Goal: Information Seeking & Learning: Learn about a topic

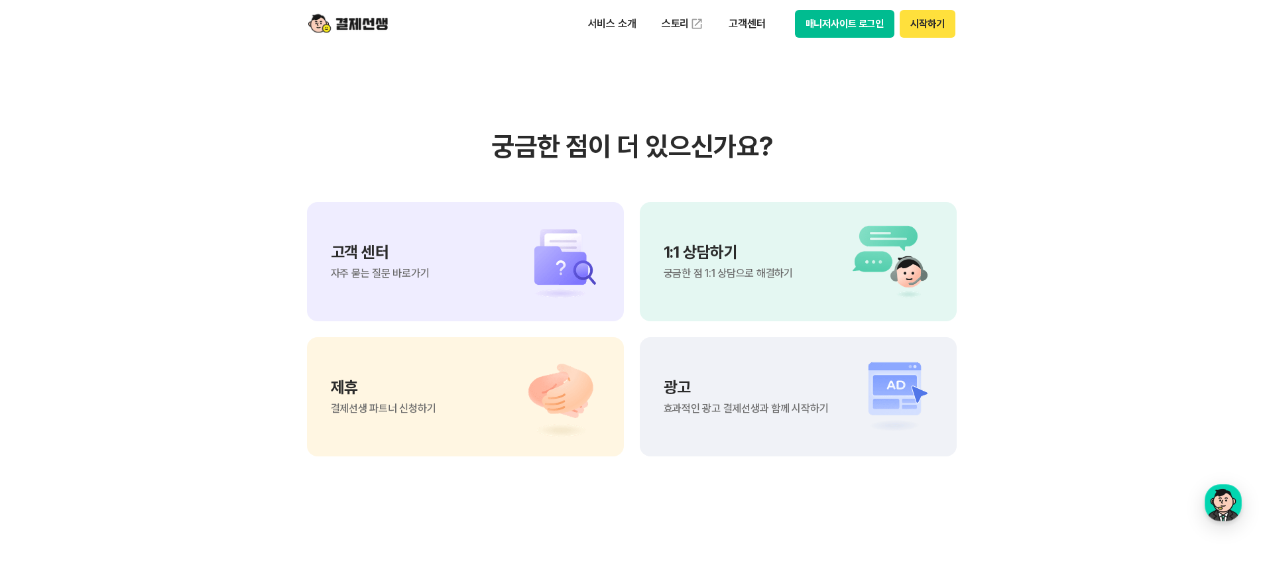
scroll to position [11073, 0]
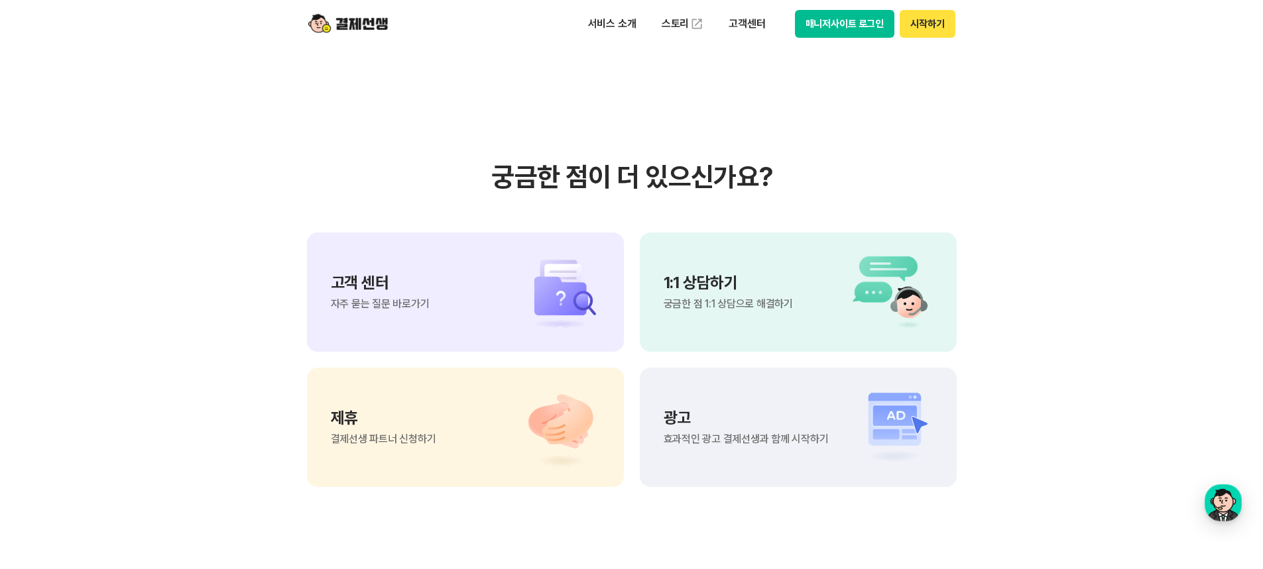
click at [818, 314] on div "1:1 상담하기 궁금한 점 1:1 상담으로 해결하기" at bounding box center [798, 292] width 317 height 119
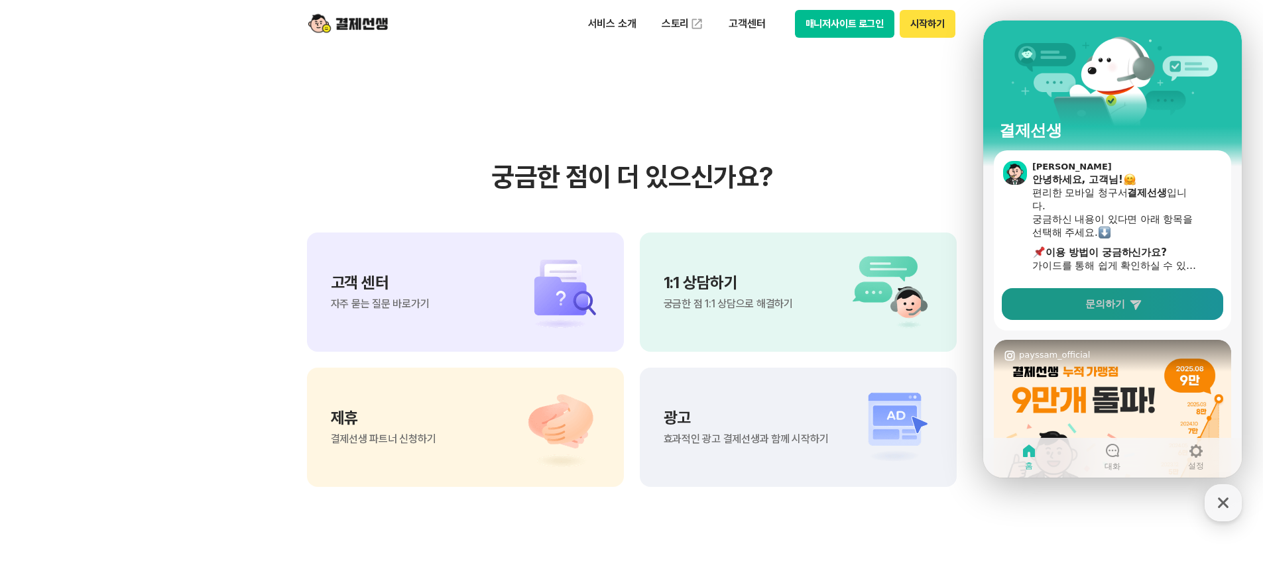
click at [1117, 314] on link "문의하기" at bounding box center [1111, 304] width 221 height 32
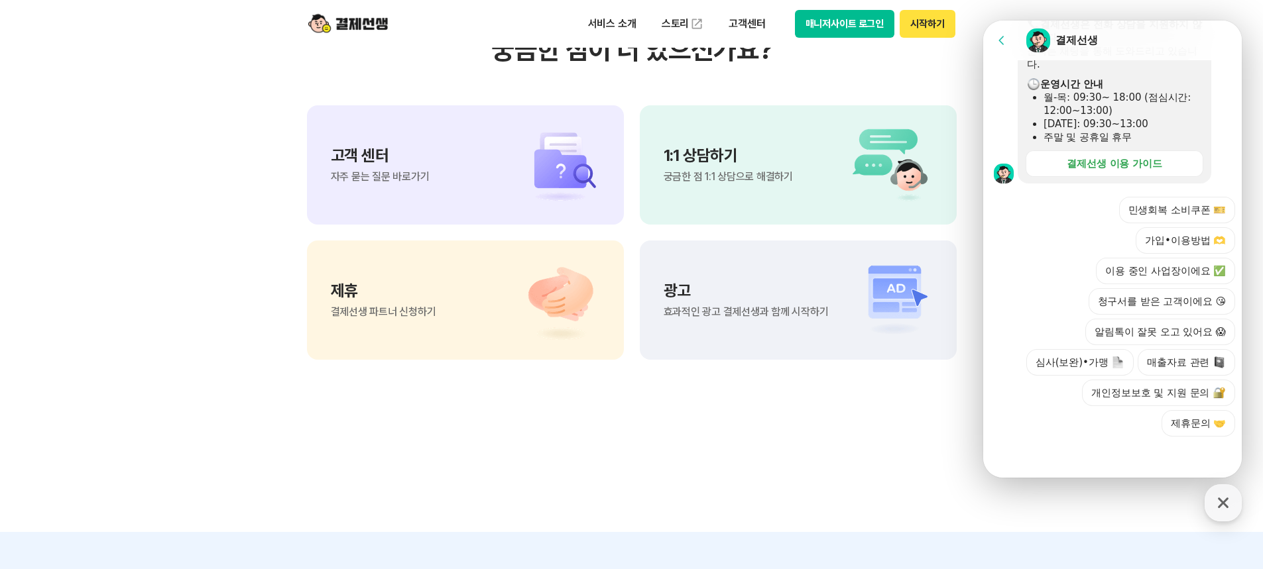
scroll to position [11205, 0]
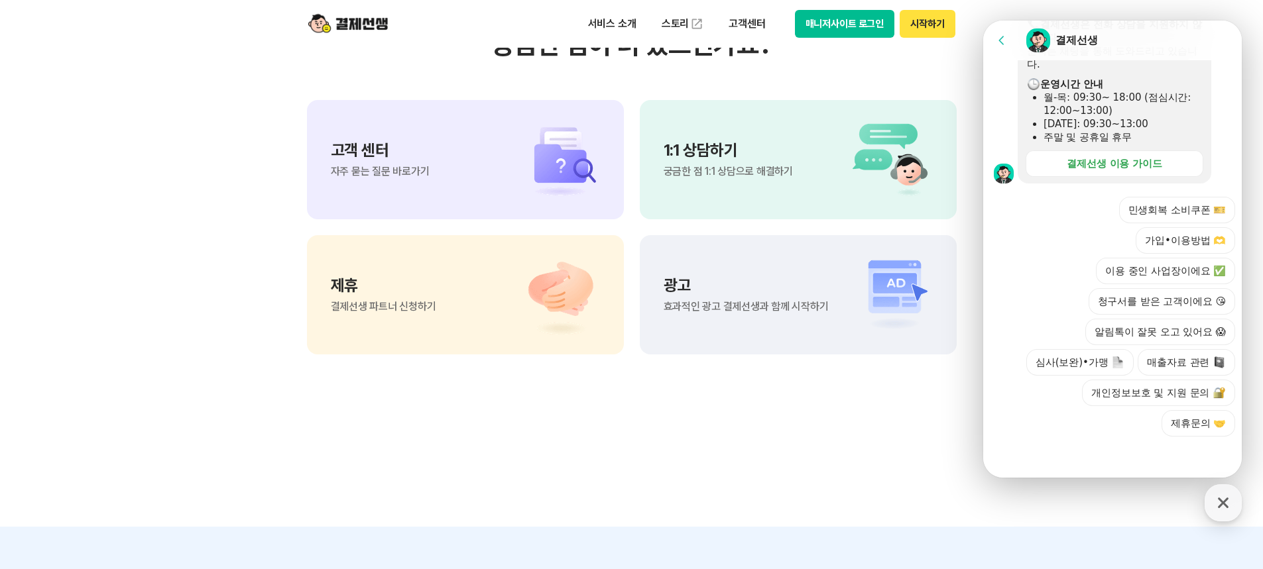
click at [1166, 302] on button "청구서를 받은 고객이에요 😘" at bounding box center [1161, 301] width 146 height 27
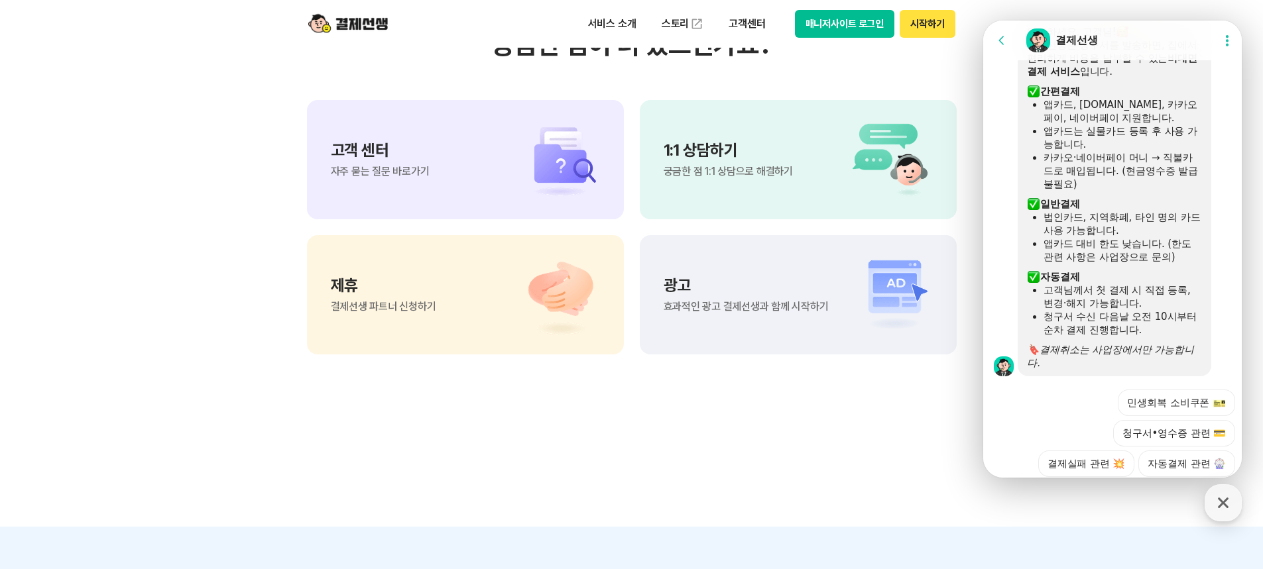
scroll to position [562, 0]
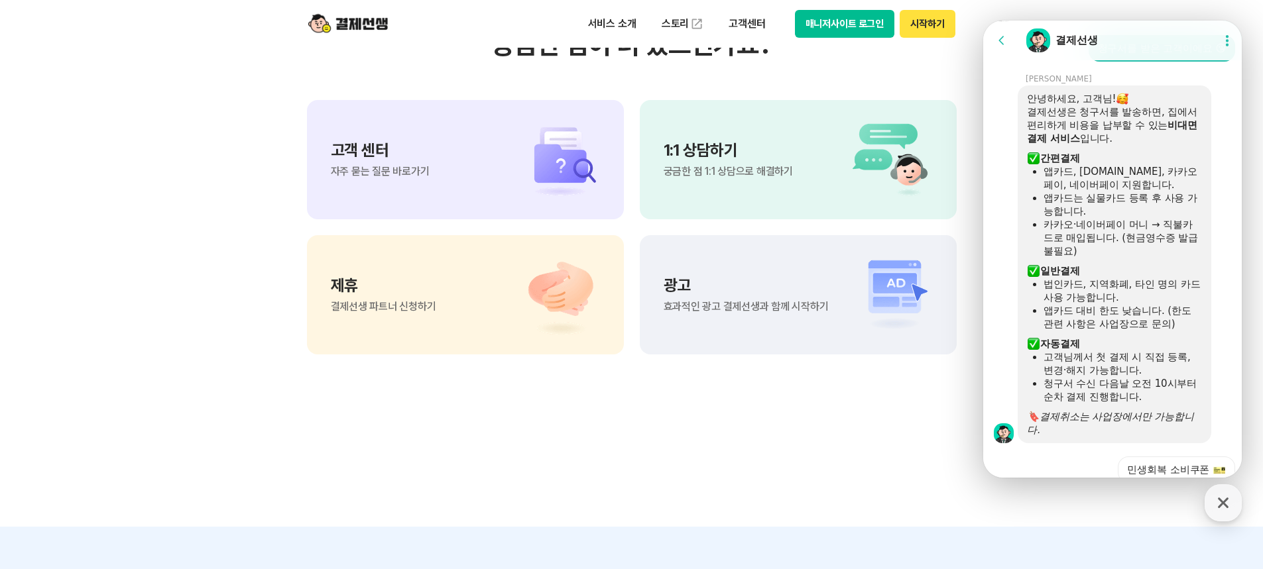
click at [1136, 370] on div "고객님께서 첫 결제 시 직접 등록, 변경·해지 가능합니다." at bounding box center [1122, 364] width 158 height 27
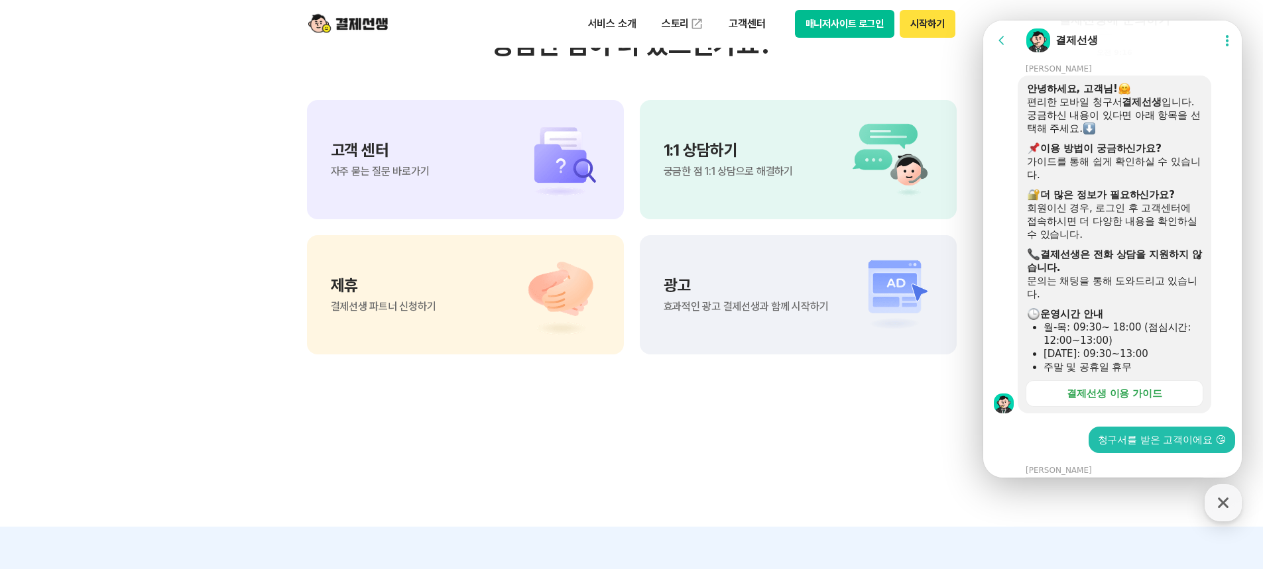
scroll to position [164, 0]
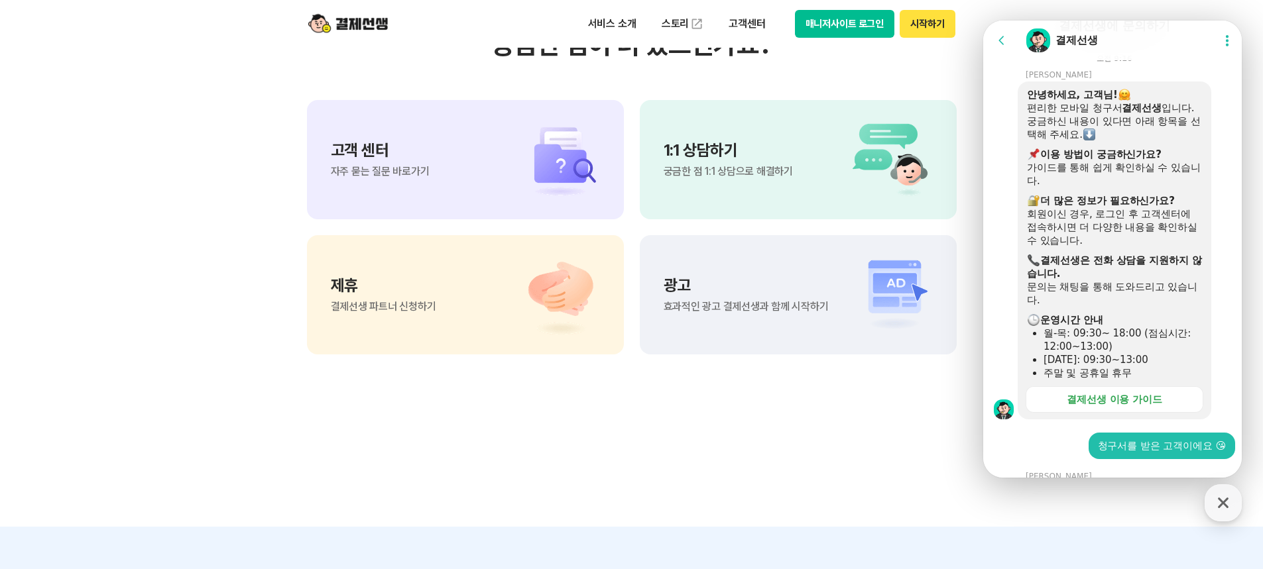
click at [431, 137] on div "고객 센터 자주 묻는 질문 바로가기" at bounding box center [465, 159] width 317 height 119
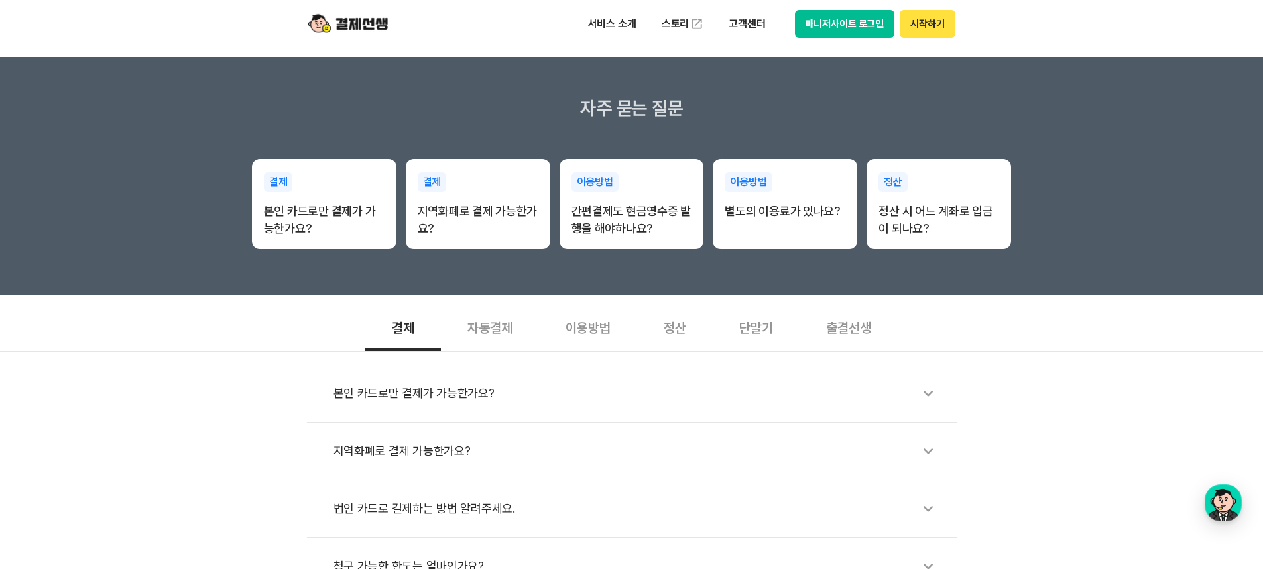
scroll to position [265, 0]
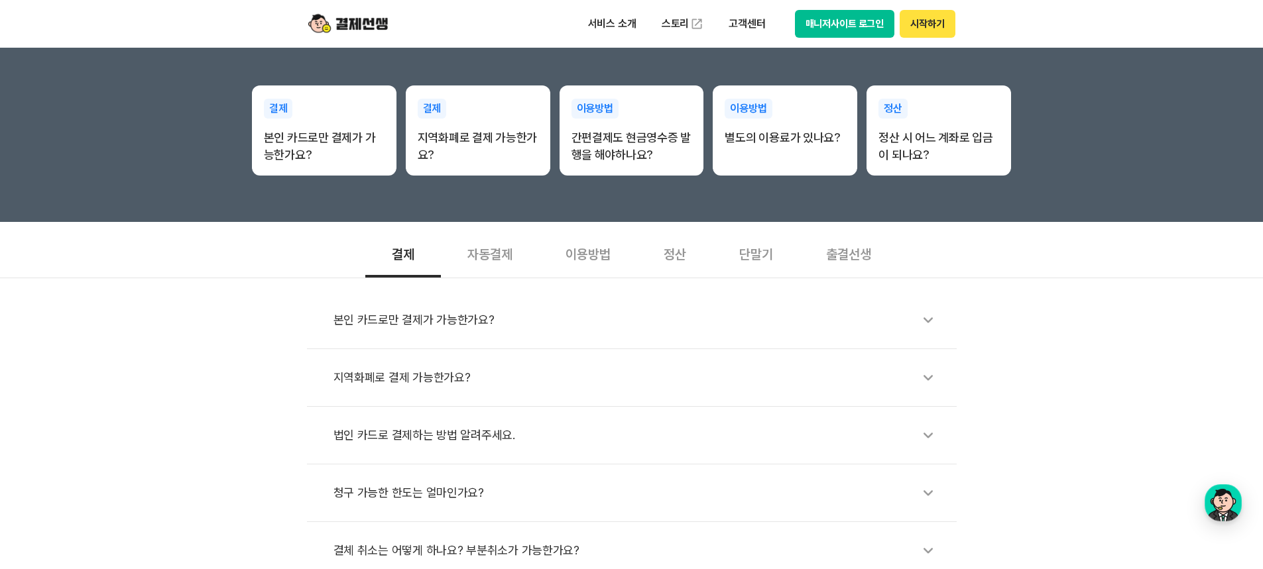
click at [771, 302] on li "본인 카드로만 결제가 가능한가요?" at bounding box center [632, 321] width 650 height 58
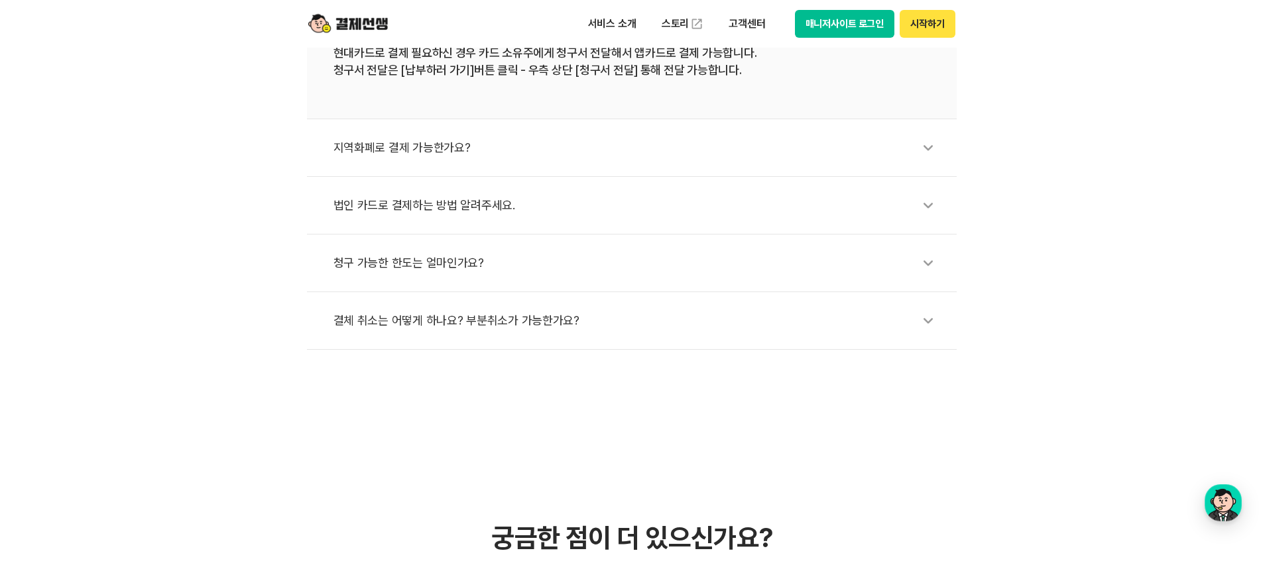
scroll to position [795, 0]
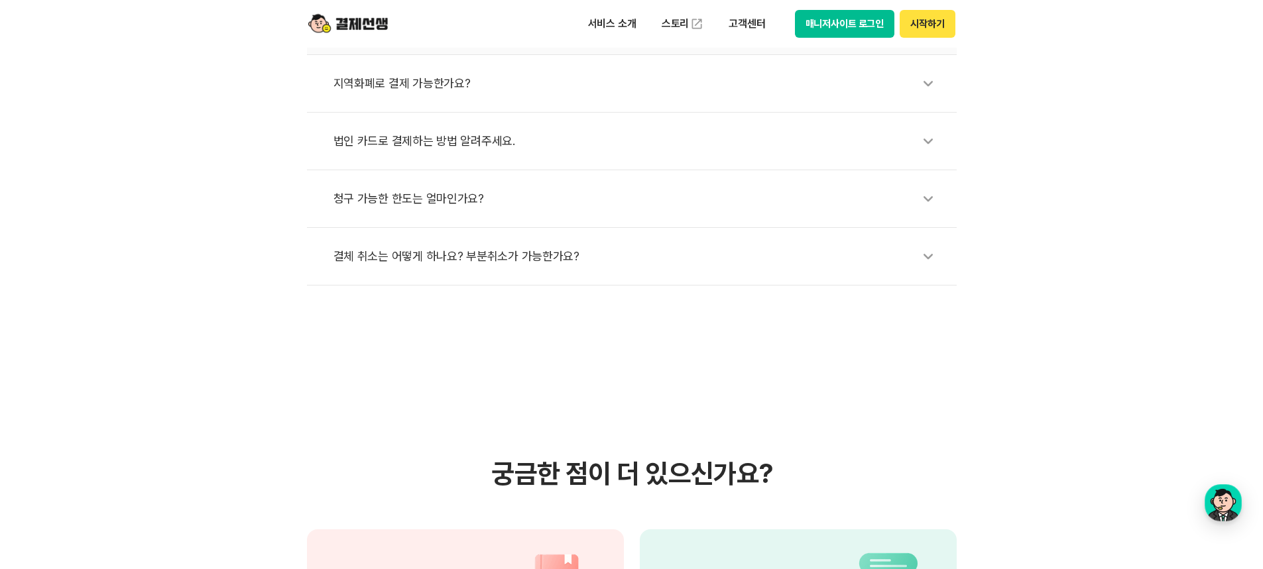
click at [691, 283] on li "결체 취소는 어떻게 하나요? 부분취소가 가능한가요?" at bounding box center [632, 257] width 650 height 58
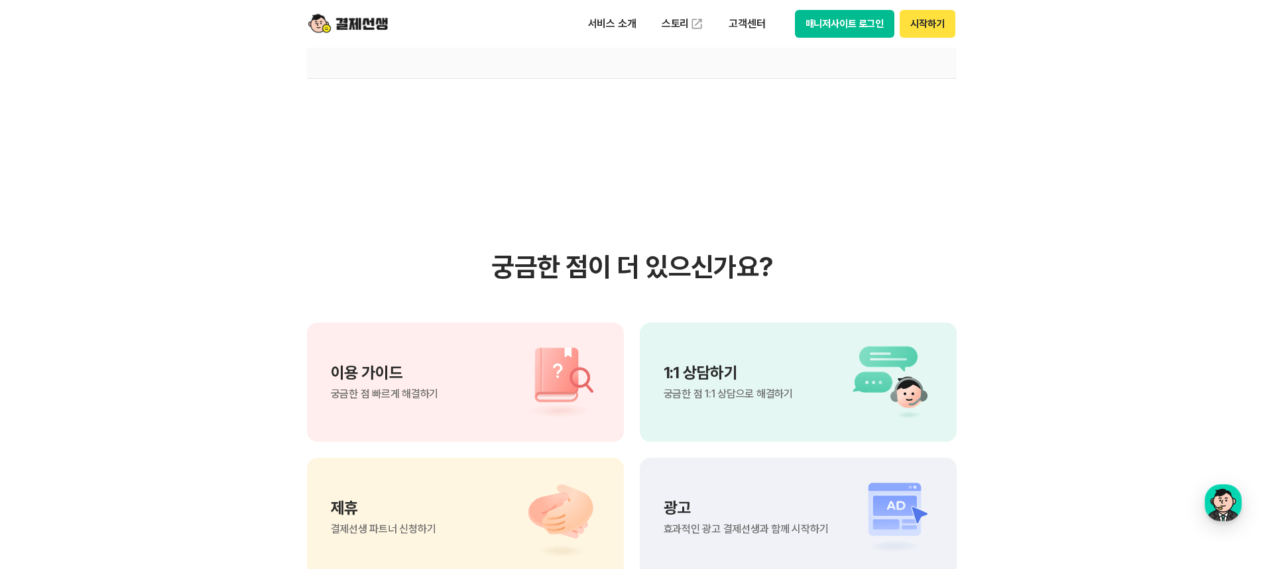
scroll to position [1127, 0]
